Goal: Task Accomplishment & Management: Use online tool/utility

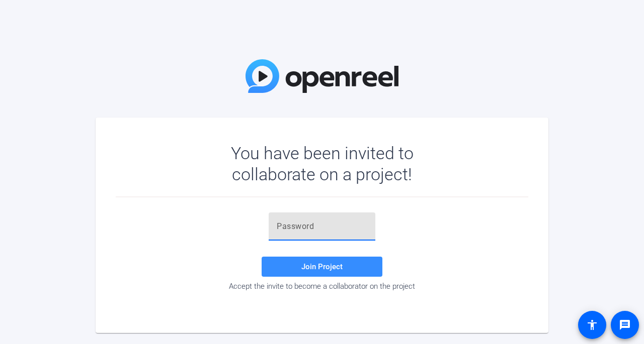
click at [306, 230] on input "text" at bounding box center [322, 227] width 91 height 12
paste input "5jIKjk"
type input "5jIKjk"
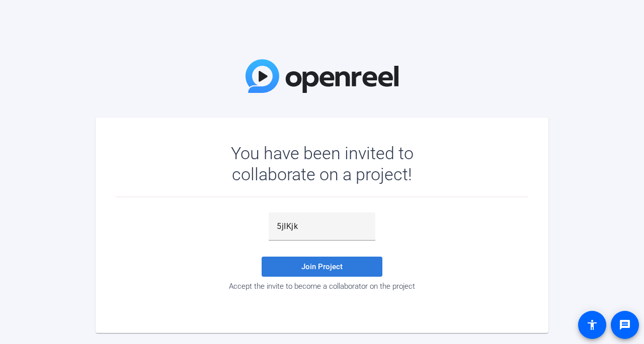
click at [307, 261] on span at bounding box center [321, 267] width 121 height 24
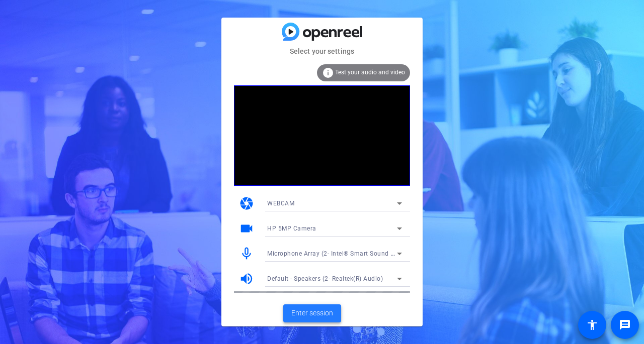
click at [309, 320] on span at bounding box center [312, 314] width 58 height 24
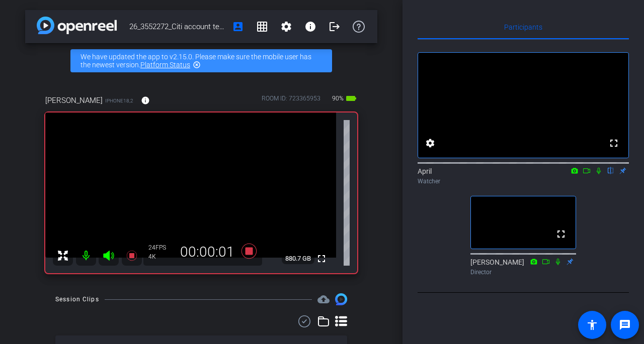
click at [597, 174] on icon at bounding box center [598, 170] width 8 height 7
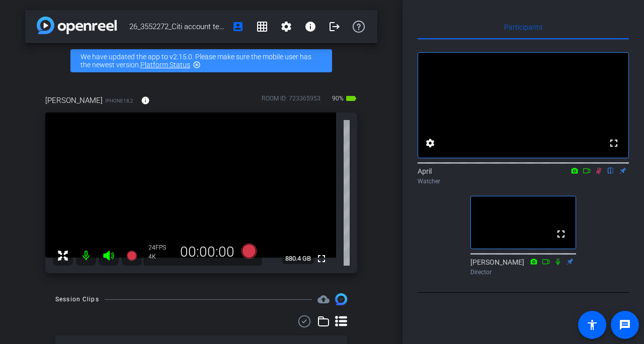
click at [598, 174] on icon at bounding box center [599, 171] width 6 height 7
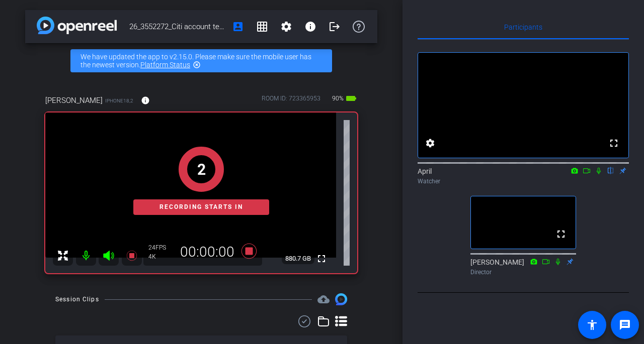
click at [598, 174] on icon at bounding box center [598, 170] width 8 height 7
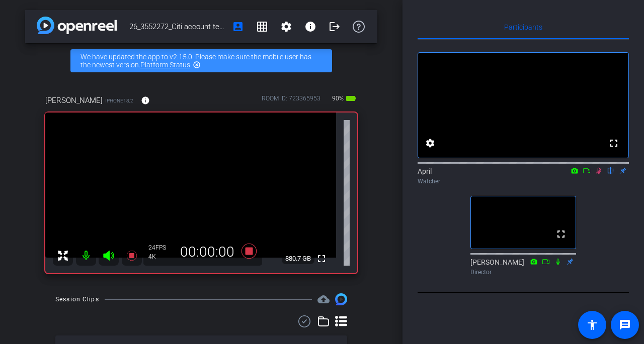
click at [597, 174] on icon at bounding box center [598, 170] width 8 height 7
click at [595, 174] on icon at bounding box center [598, 170] width 8 height 7
click at [598, 174] on icon at bounding box center [598, 170] width 8 height 7
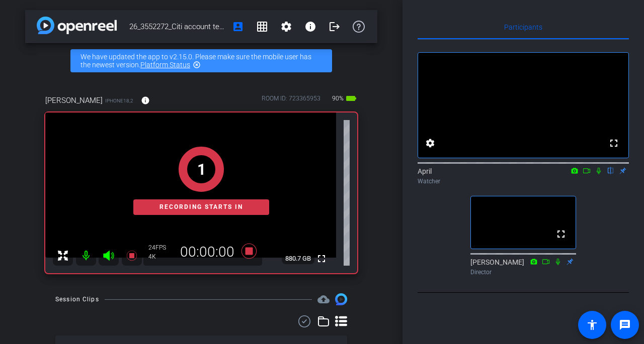
click at [599, 174] on icon at bounding box center [598, 170] width 8 height 7
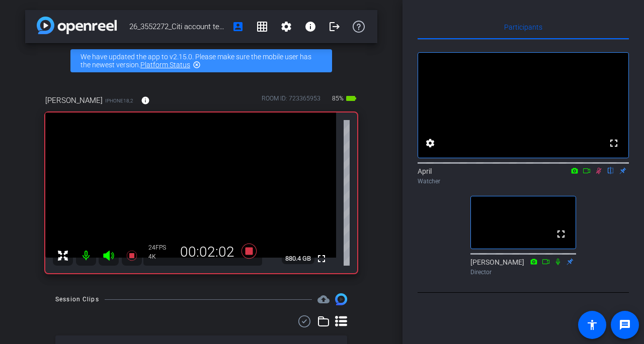
click at [598, 174] on icon at bounding box center [599, 171] width 6 height 7
